Goal: Navigation & Orientation: Find specific page/section

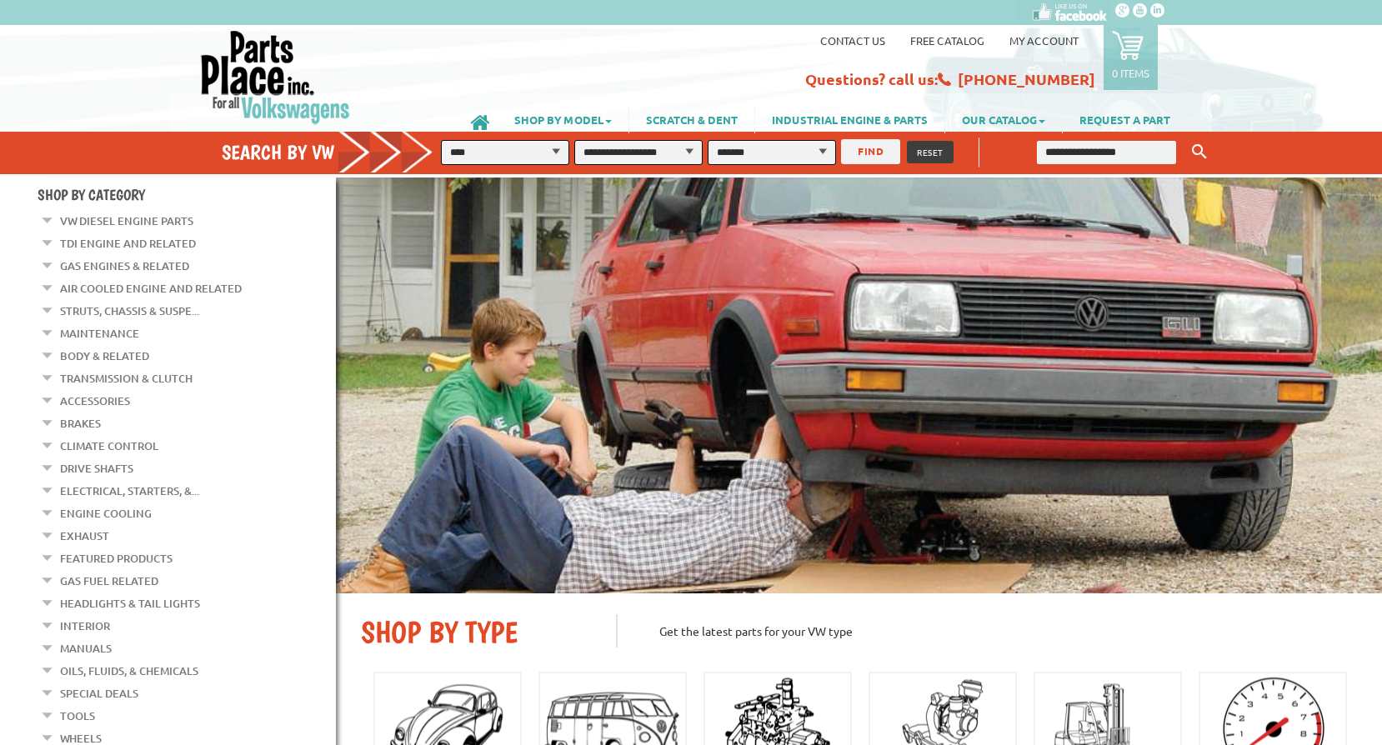
click at [873, 40] on link "Contact us" at bounding box center [852, 40] width 65 height 14
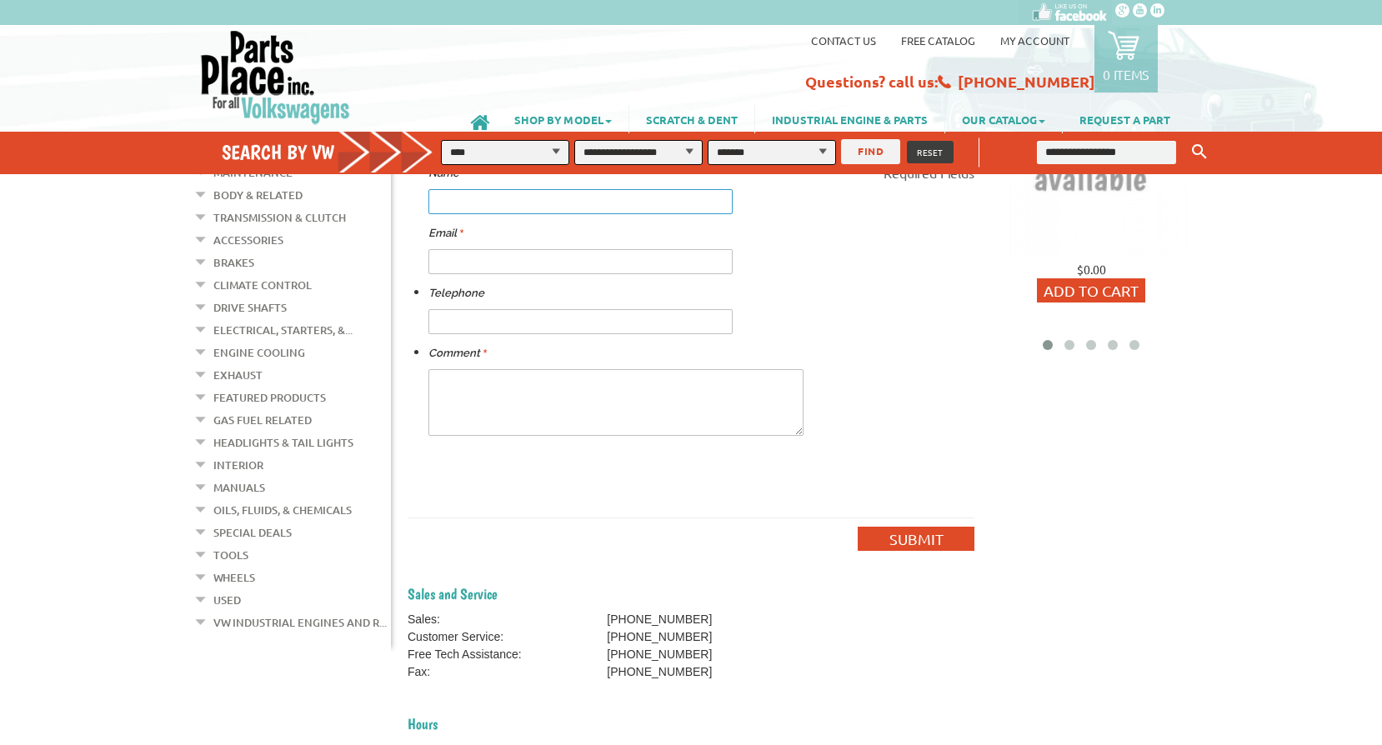
scroll to position [83, 0]
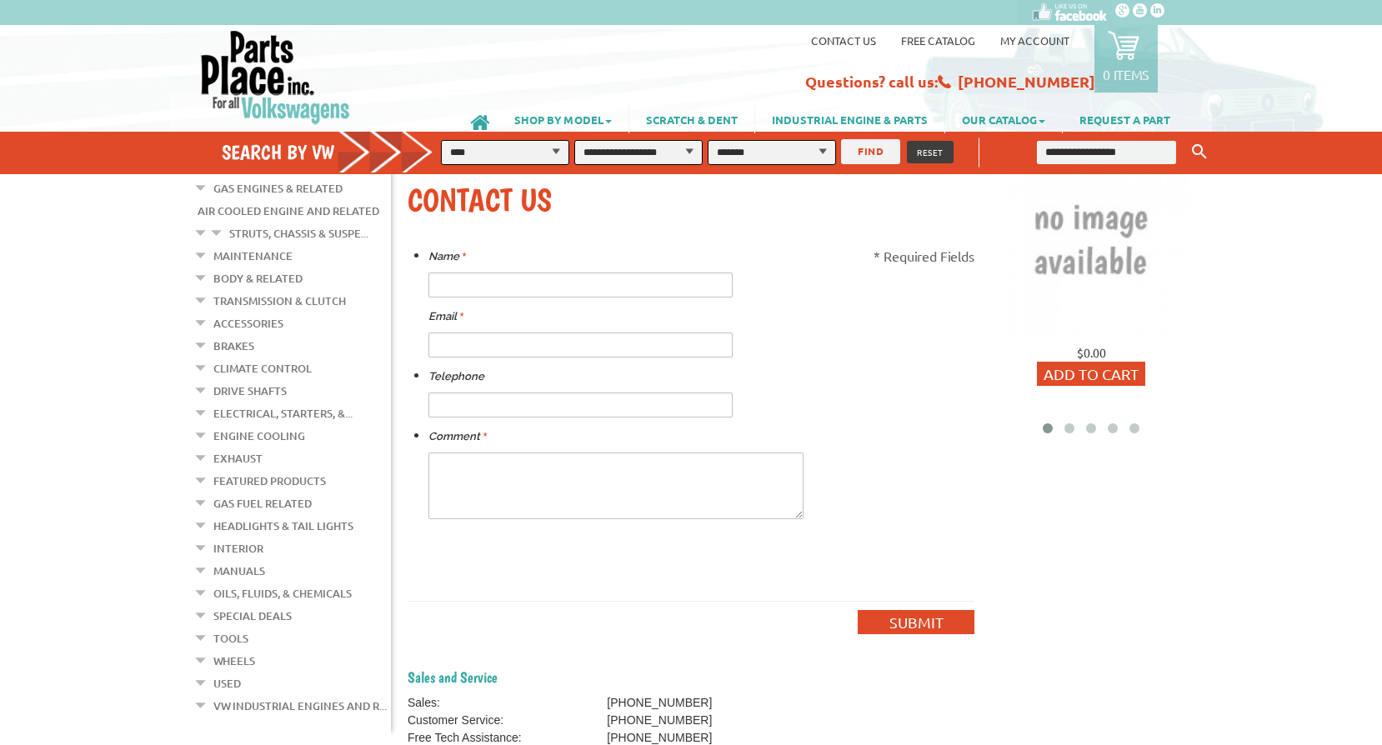
click at [862, 158] on button "FIND" at bounding box center [870, 151] width 59 height 25
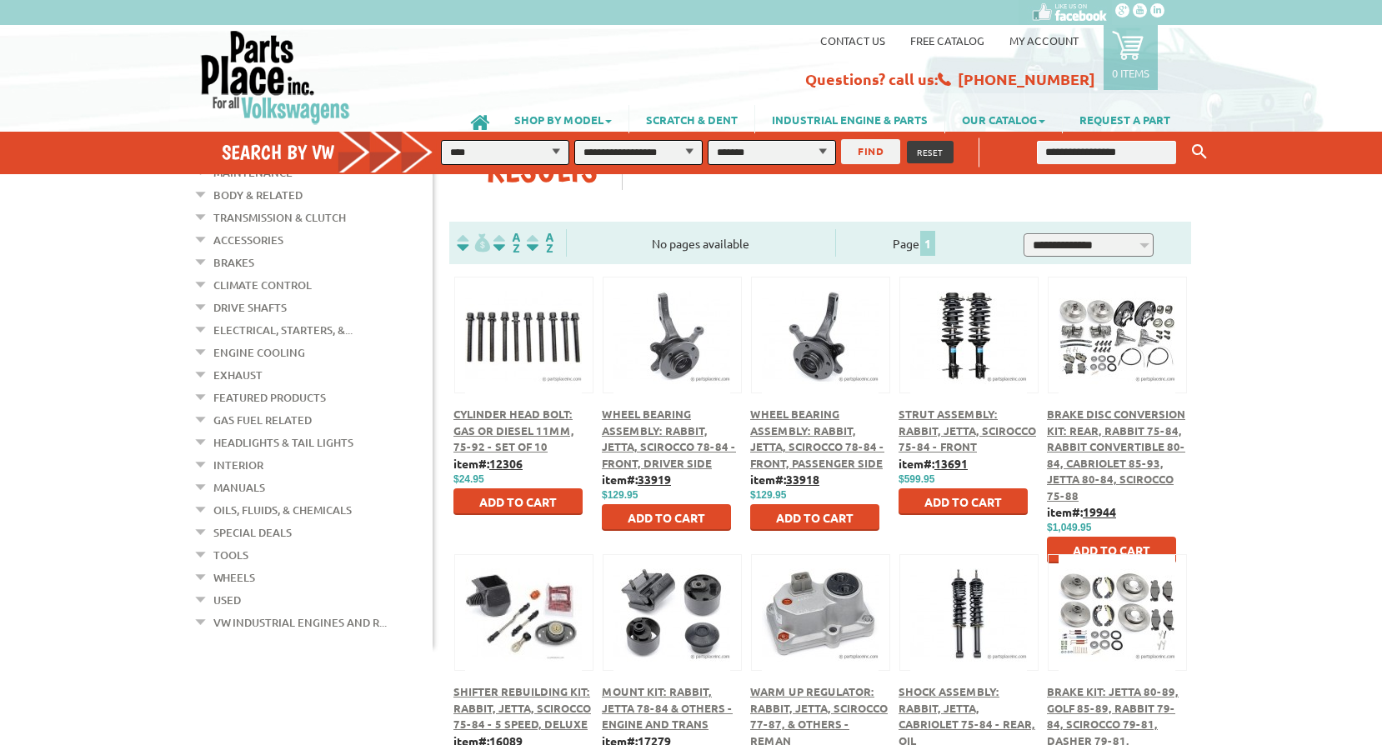
scroll to position [250, 0]
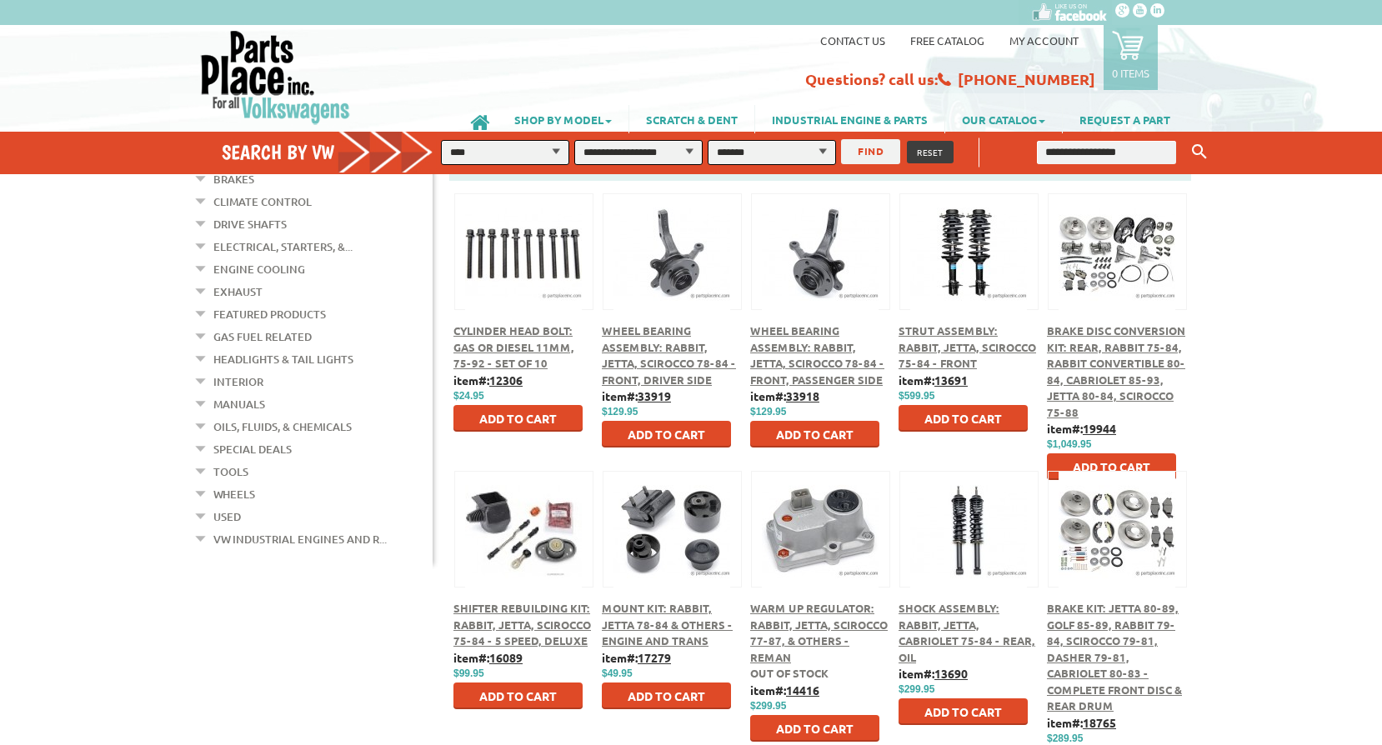
click at [231, 371] on link "Interior" at bounding box center [238, 382] width 50 height 22
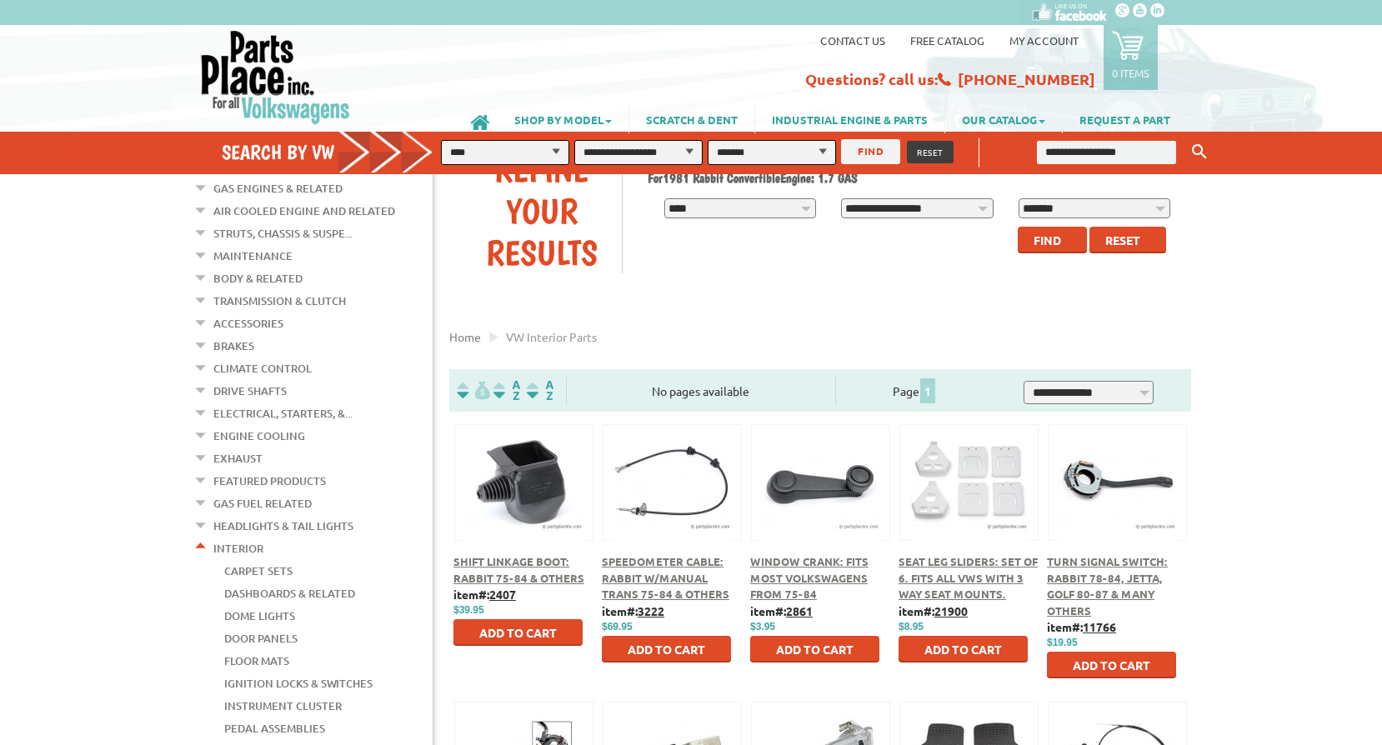
scroll to position [167, 0]
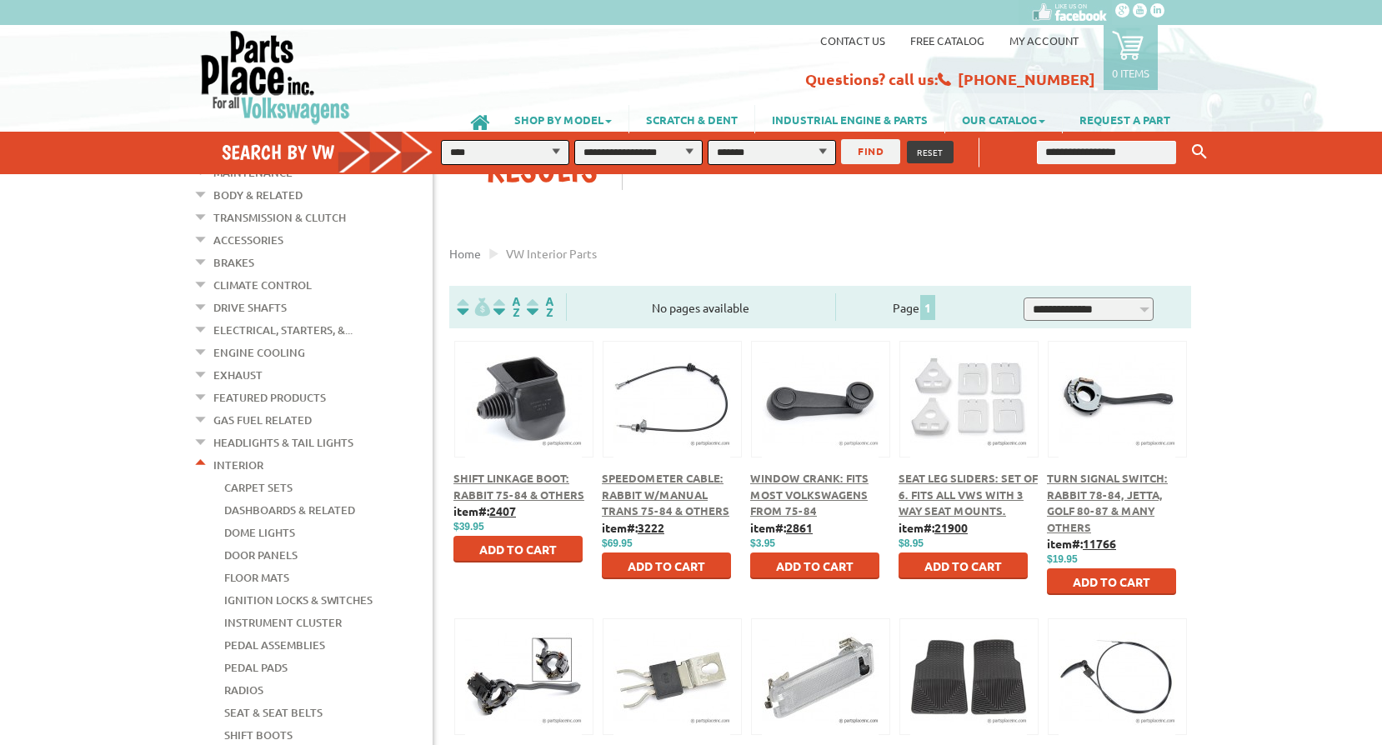
click at [348, 499] on link "Dashboards & Related" at bounding box center [289, 510] width 131 height 22
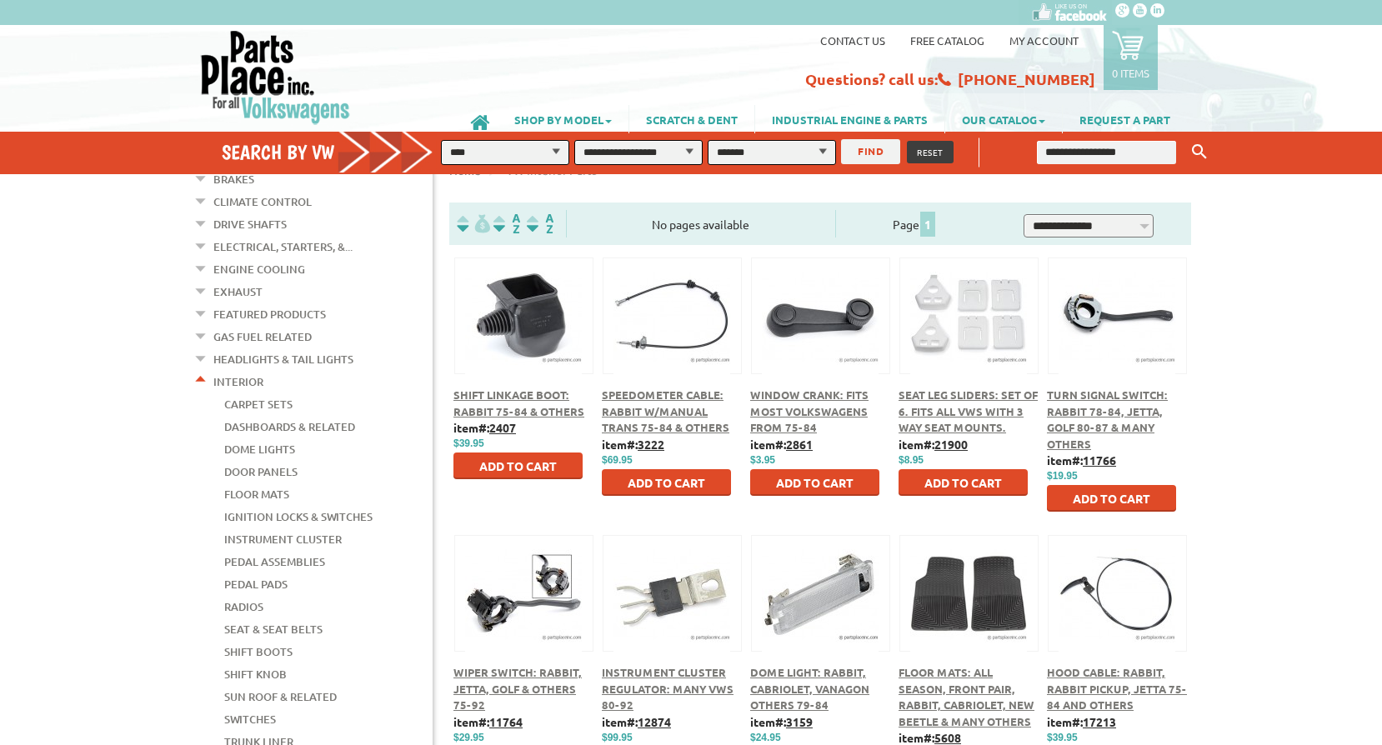
click at [256, 596] on link "Radios" at bounding box center [243, 607] width 39 height 22
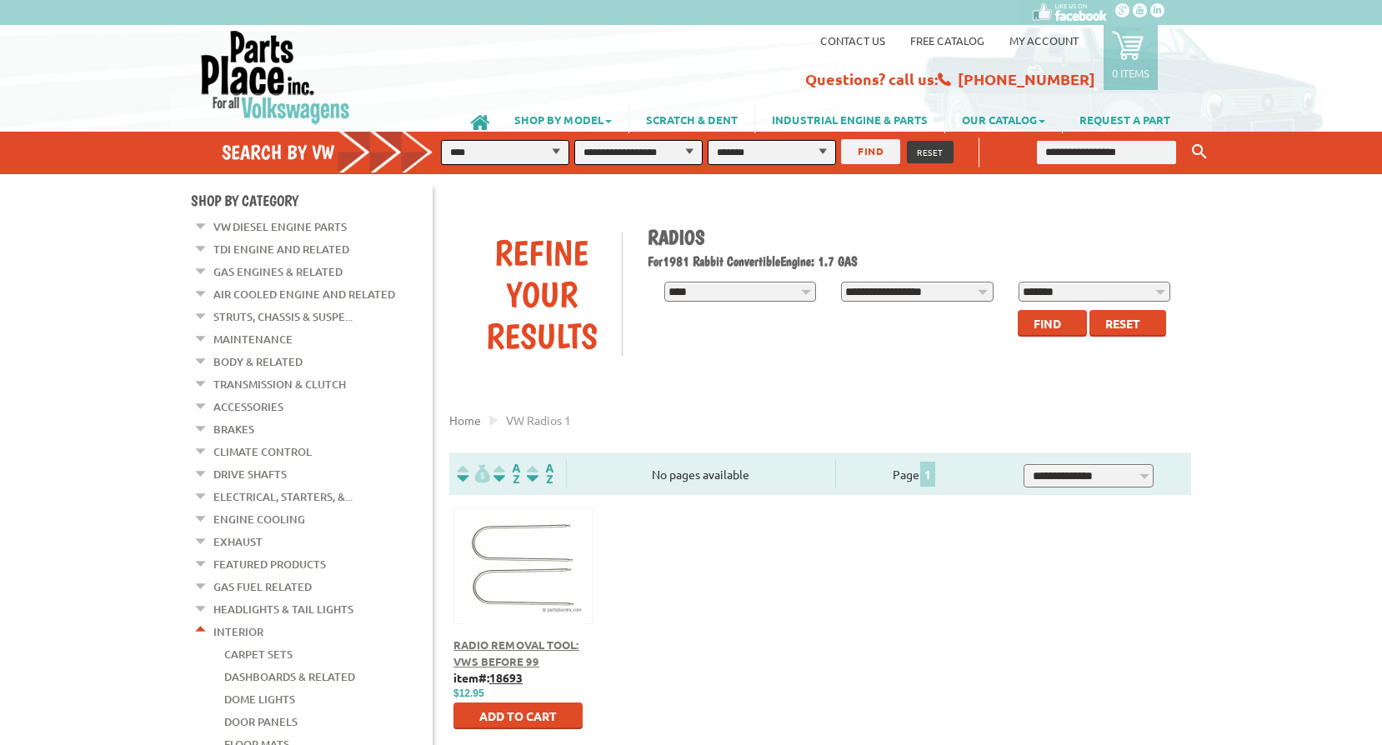
scroll to position [167, 0]
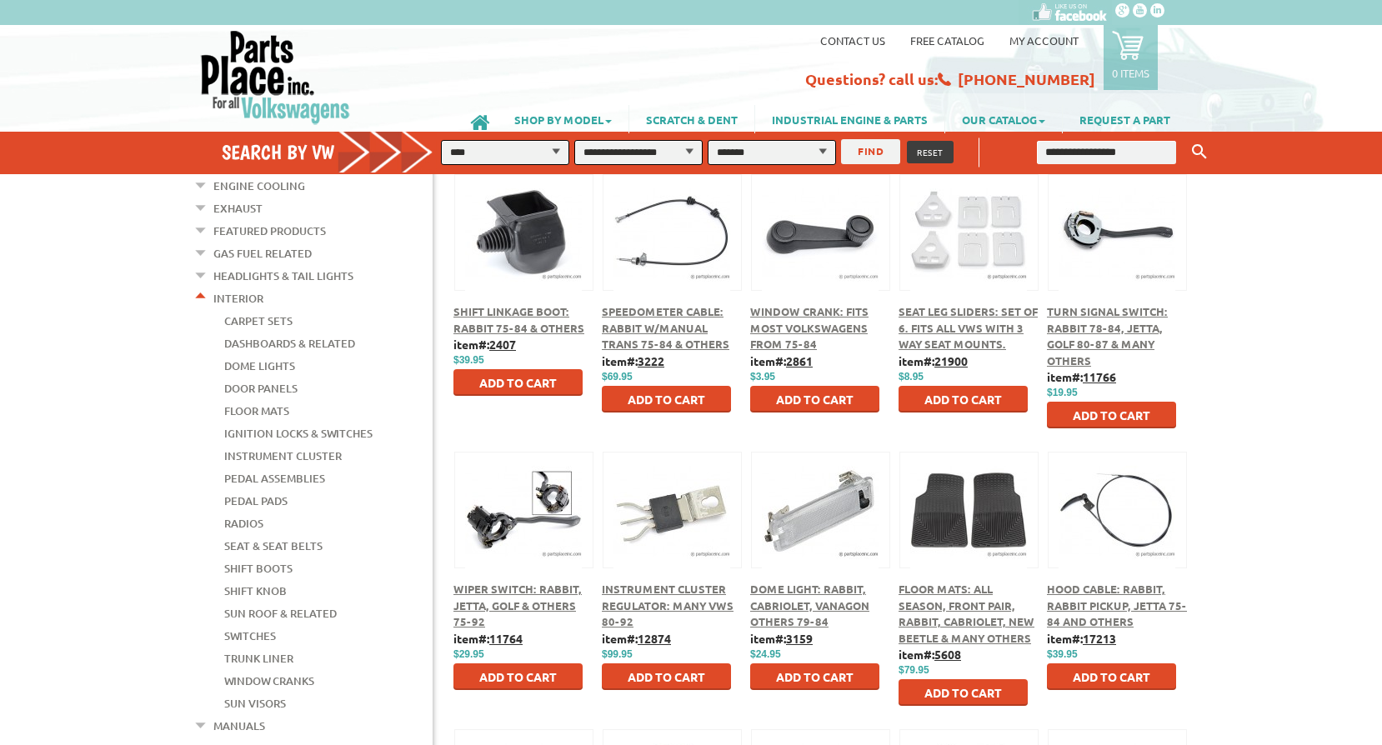
scroll to position [500, 0]
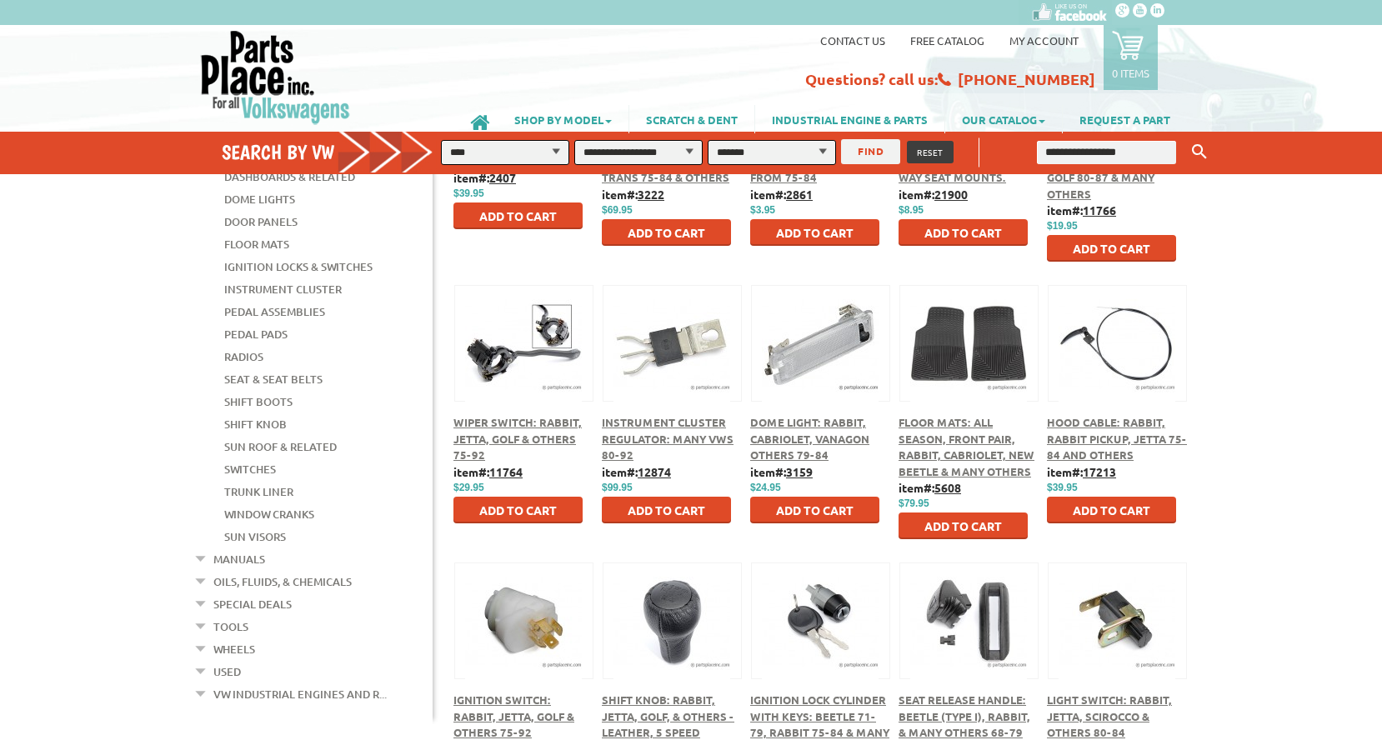
click at [200, 659] on em at bounding box center [201, 668] width 16 height 18
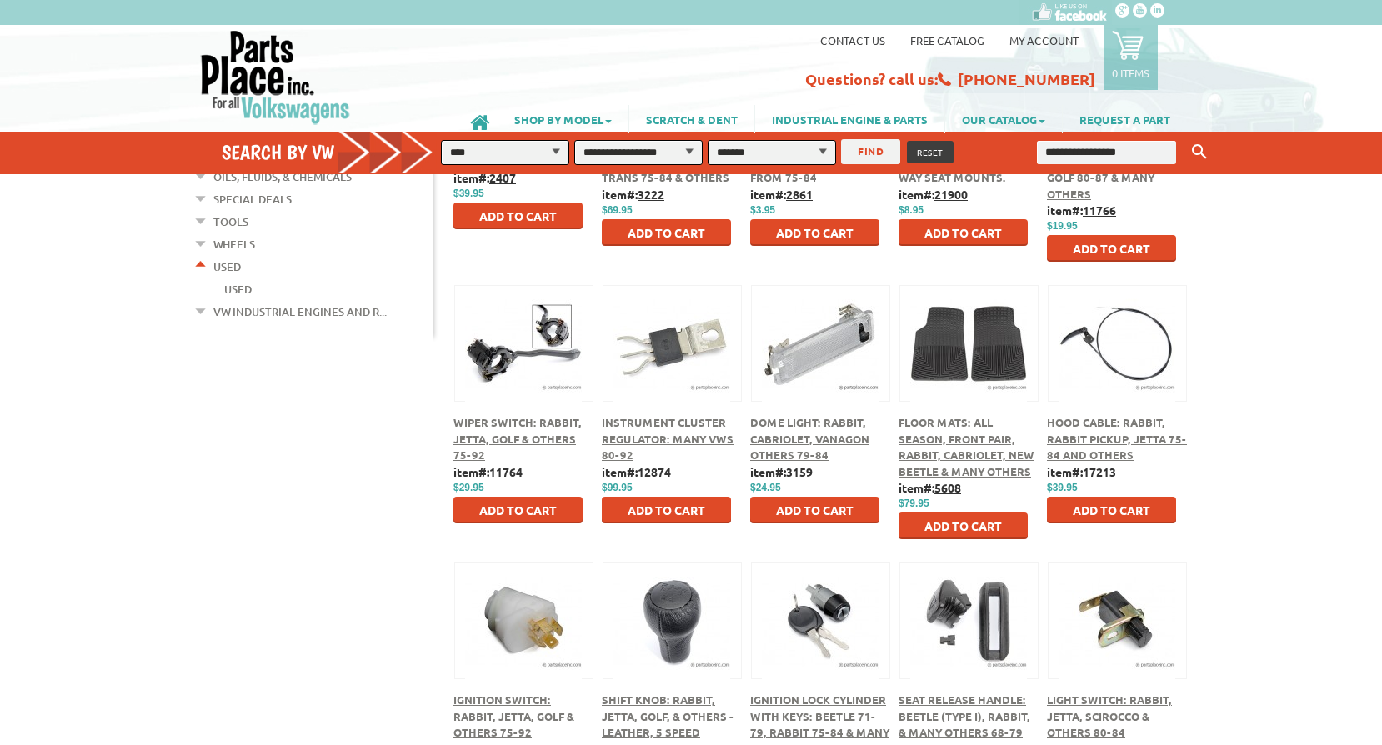
click at [233, 278] on link "Used" at bounding box center [238, 289] width 28 height 22
